Goal: Information Seeking & Learning: Understand process/instructions

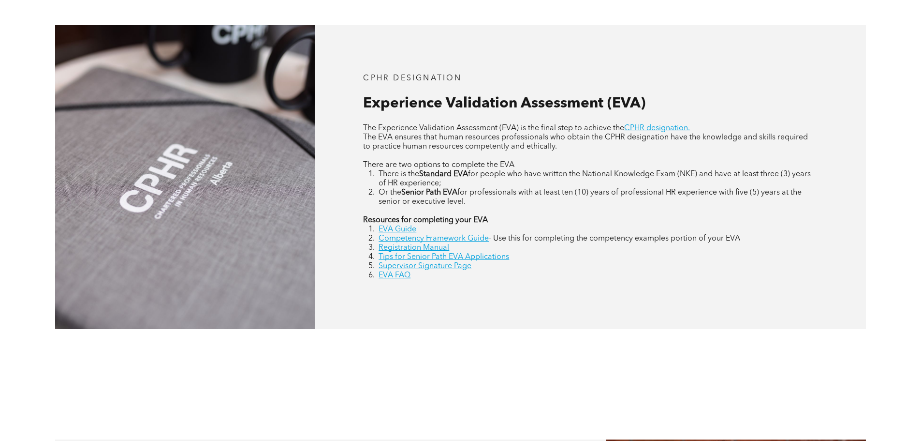
scroll to position [435, 0]
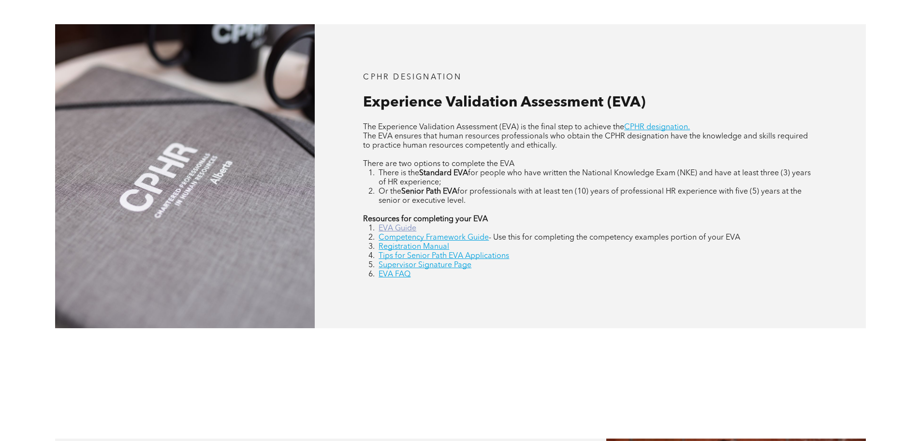
click at [403, 228] on link "EVA Guide" at bounding box center [398, 228] width 38 height 8
